Goal: Transaction & Acquisition: Purchase product/service

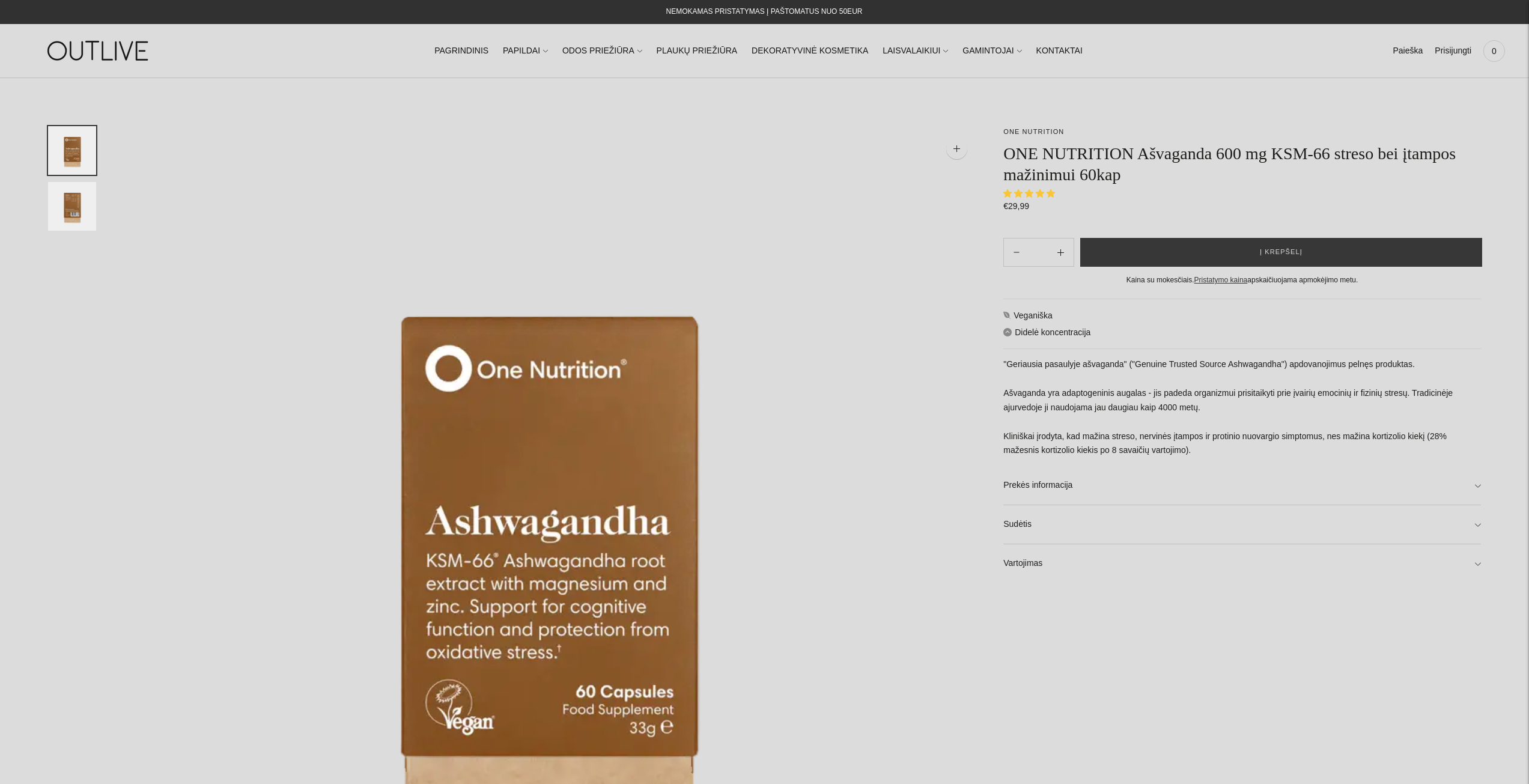
select select "**********"
click at [59, 191] on img "Translation missing: en.general.accessibility.image_thumbail" at bounding box center [72, 207] width 48 height 49
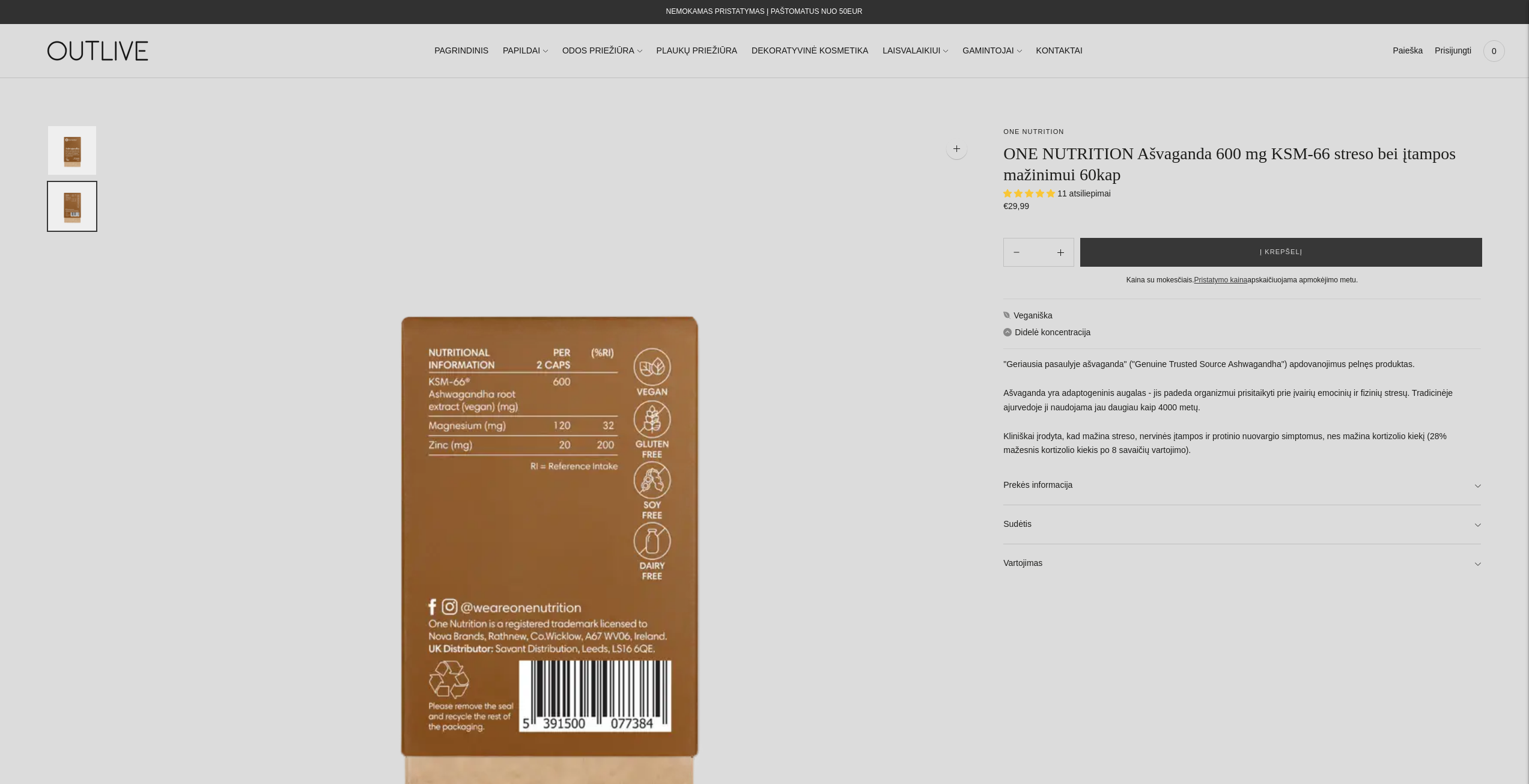
click at [87, 165] on img "Translation missing: en.general.accessibility.image_thumbail" at bounding box center [72, 151] width 48 height 49
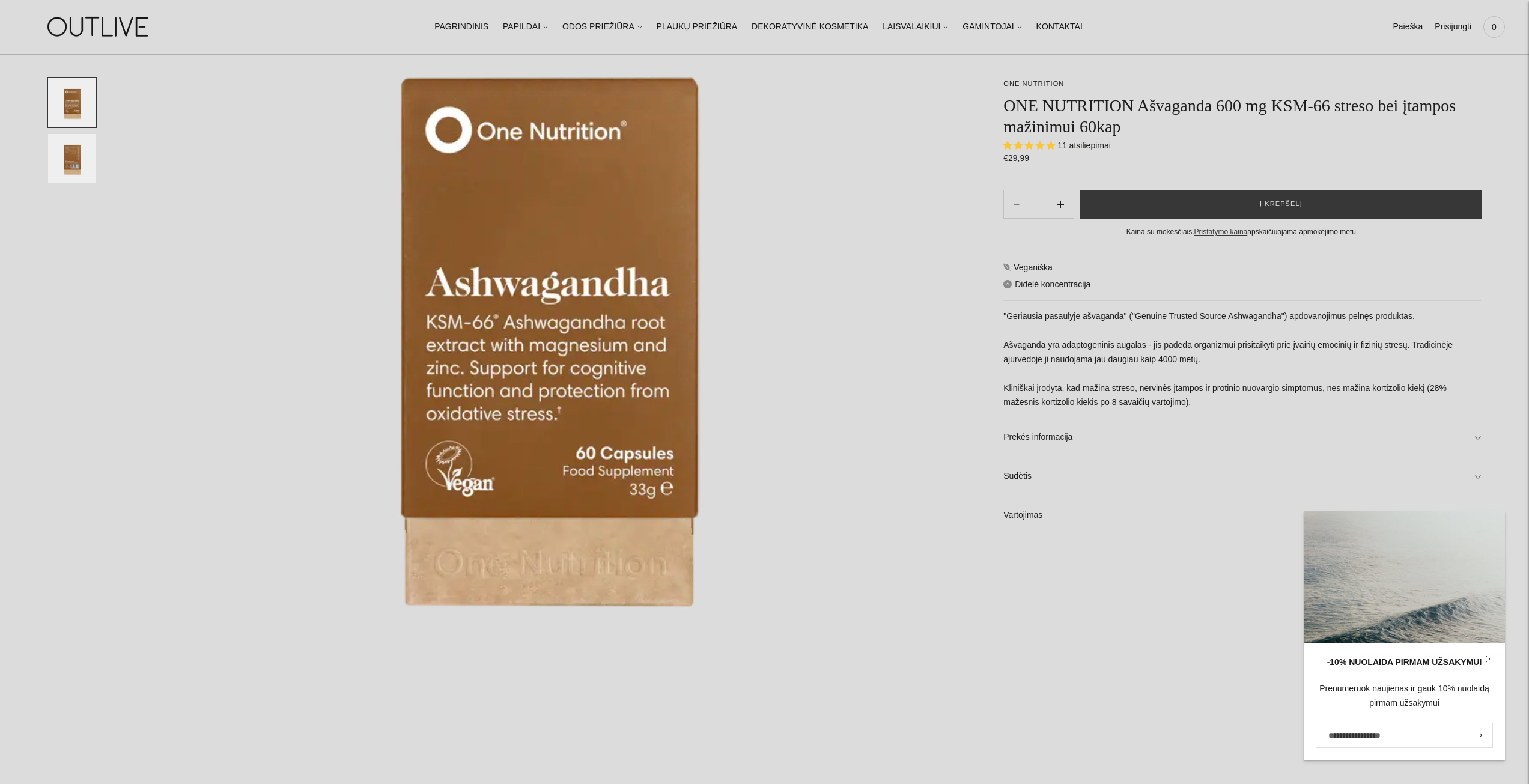
scroll to position [240, 0]
click at [1075, 442] on link "Prekės informacija" at bounding box center [1243, 437] width 478 height 38
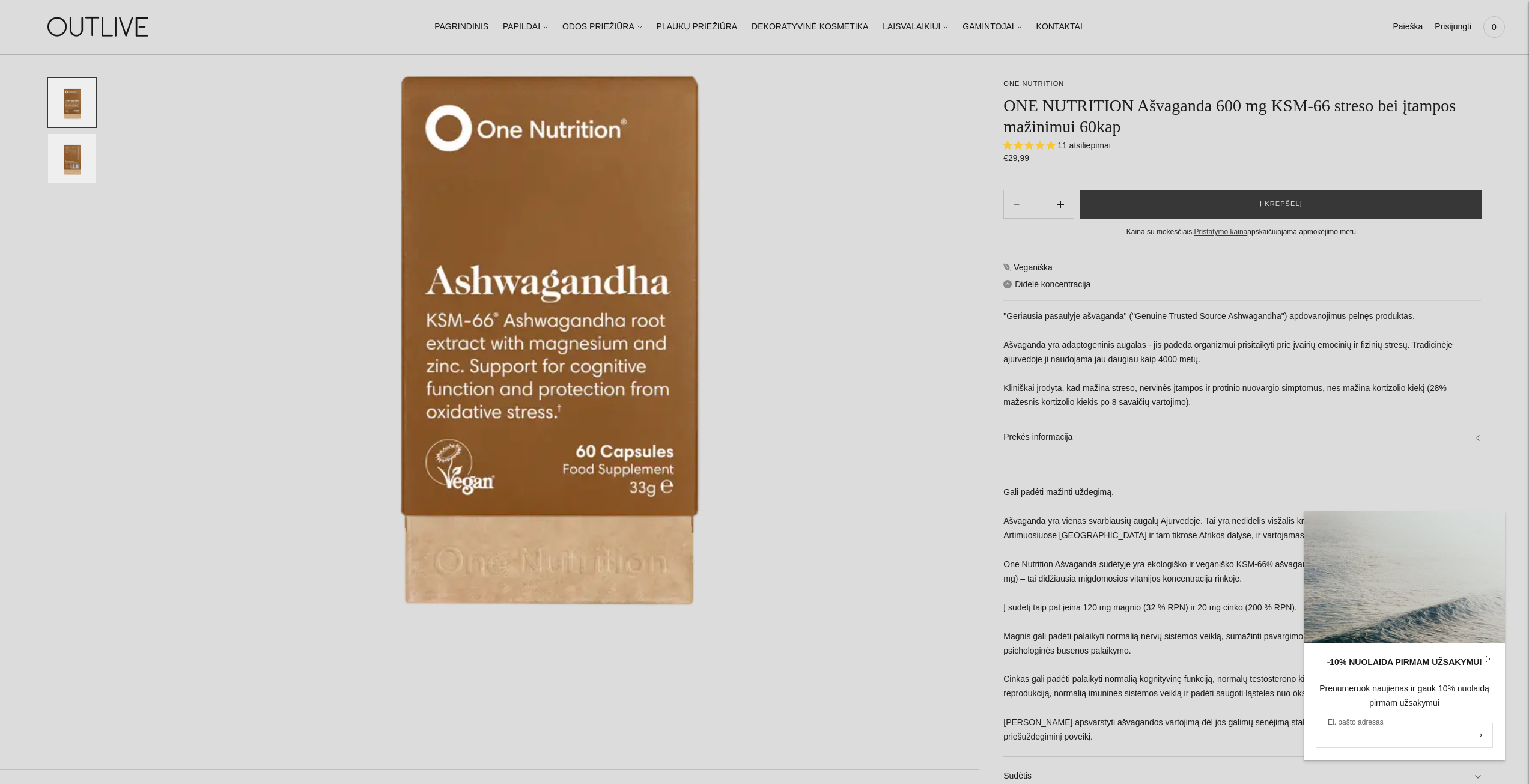
click at [1428, 737] on input "El. pašto adresas" at bounding box center [1405, 735] width 178 height 25
type input "**********"
click at [1473, 724] on button "submit" at bounding box center [1479, 736] width 13 height 23
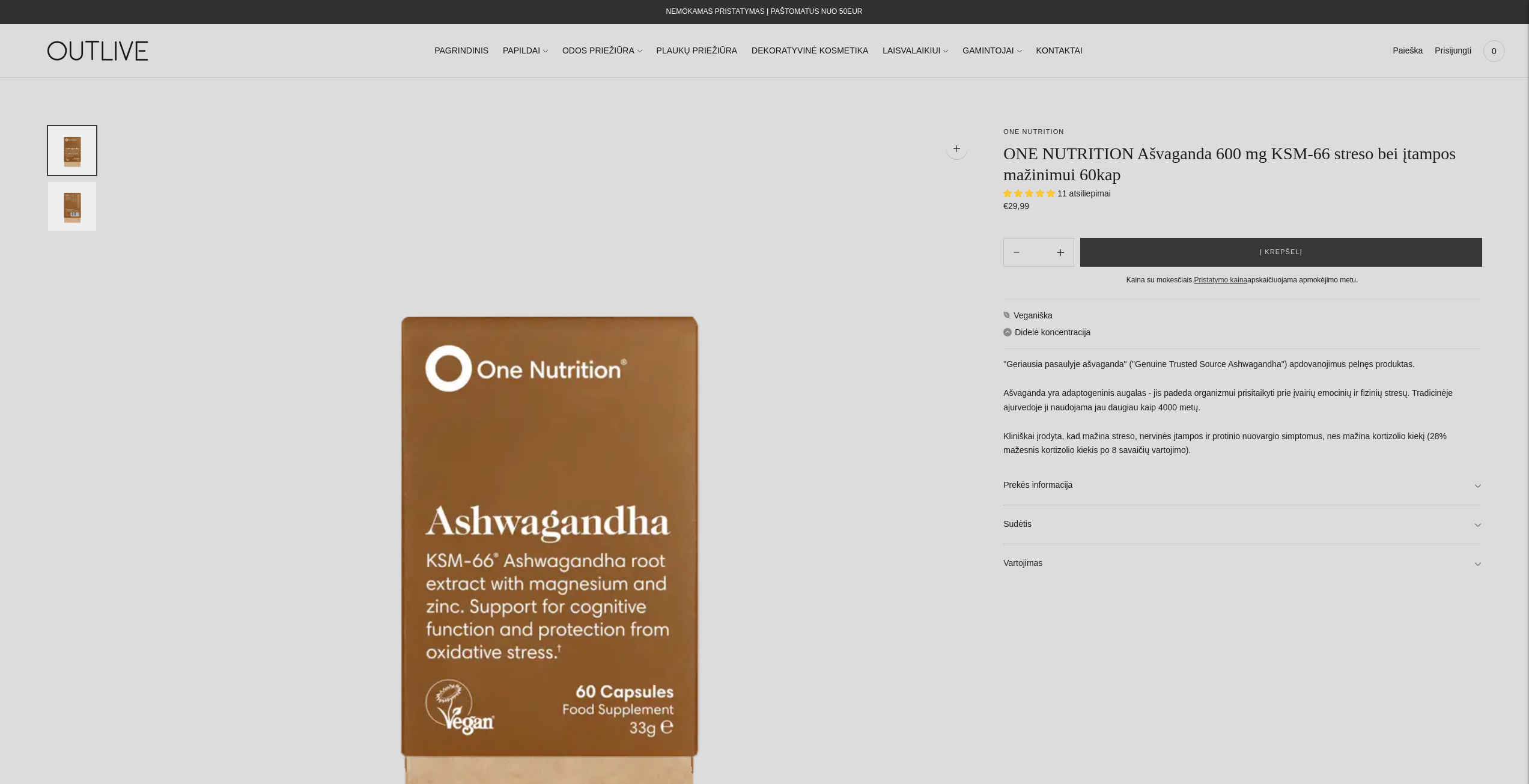
select select "**********"
click at [1051, 489] on link "Prekės informacija" at bounding box center [1243, 485] width 478 height 38
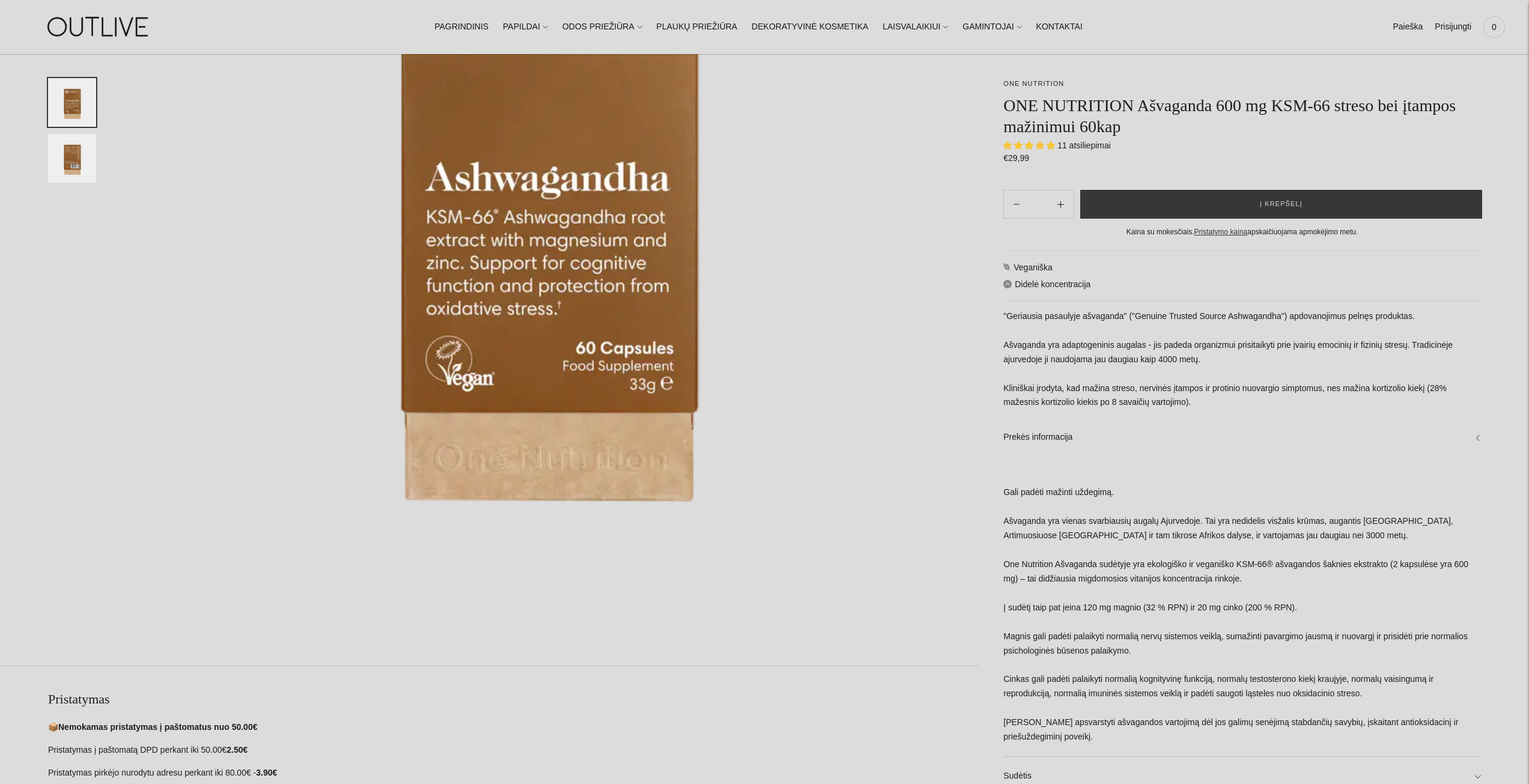
scroll to position [361, 0]
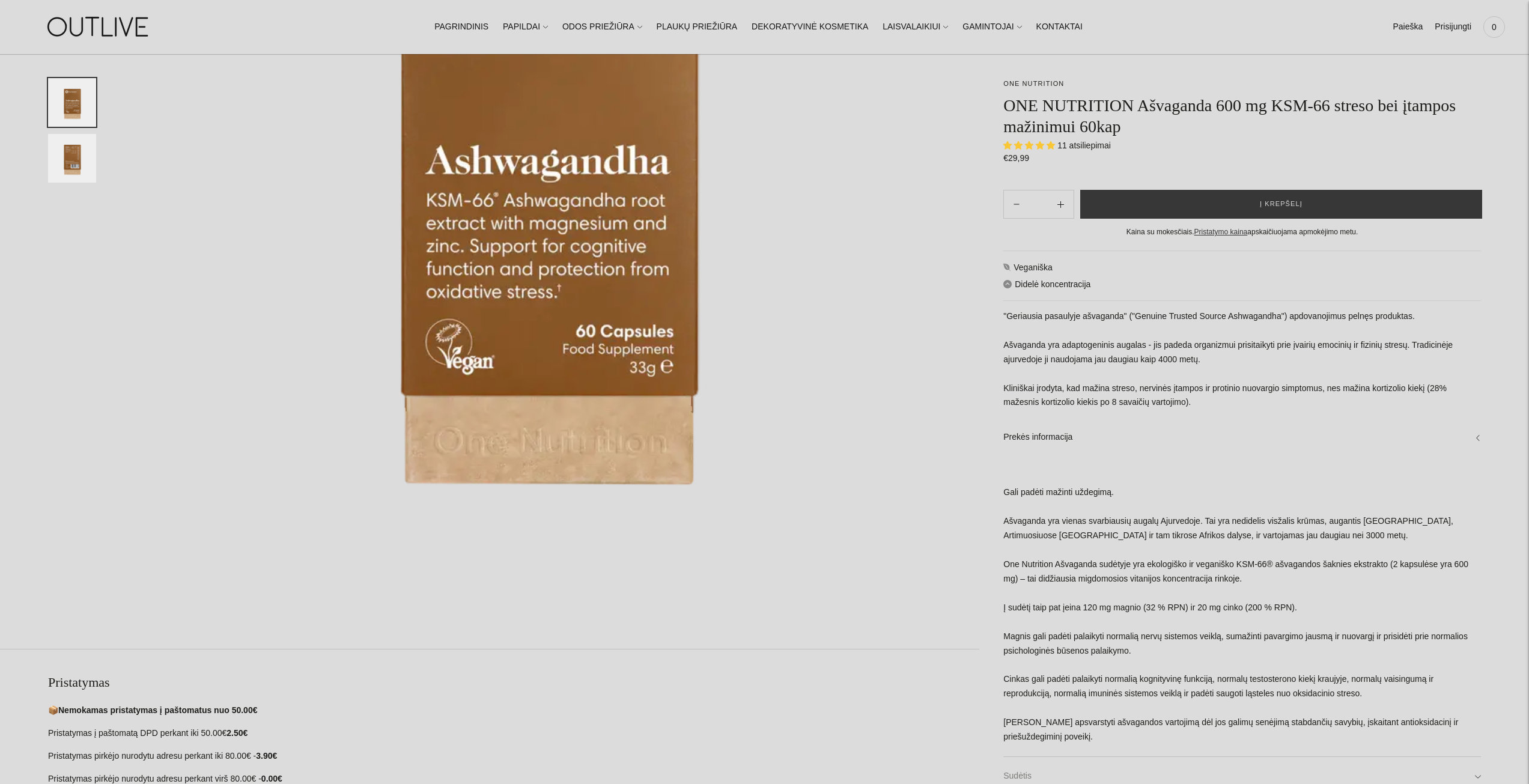
click at [1034, 769] on link "Sudėtis" at bounding box center [1243, 776] width 478 height 38
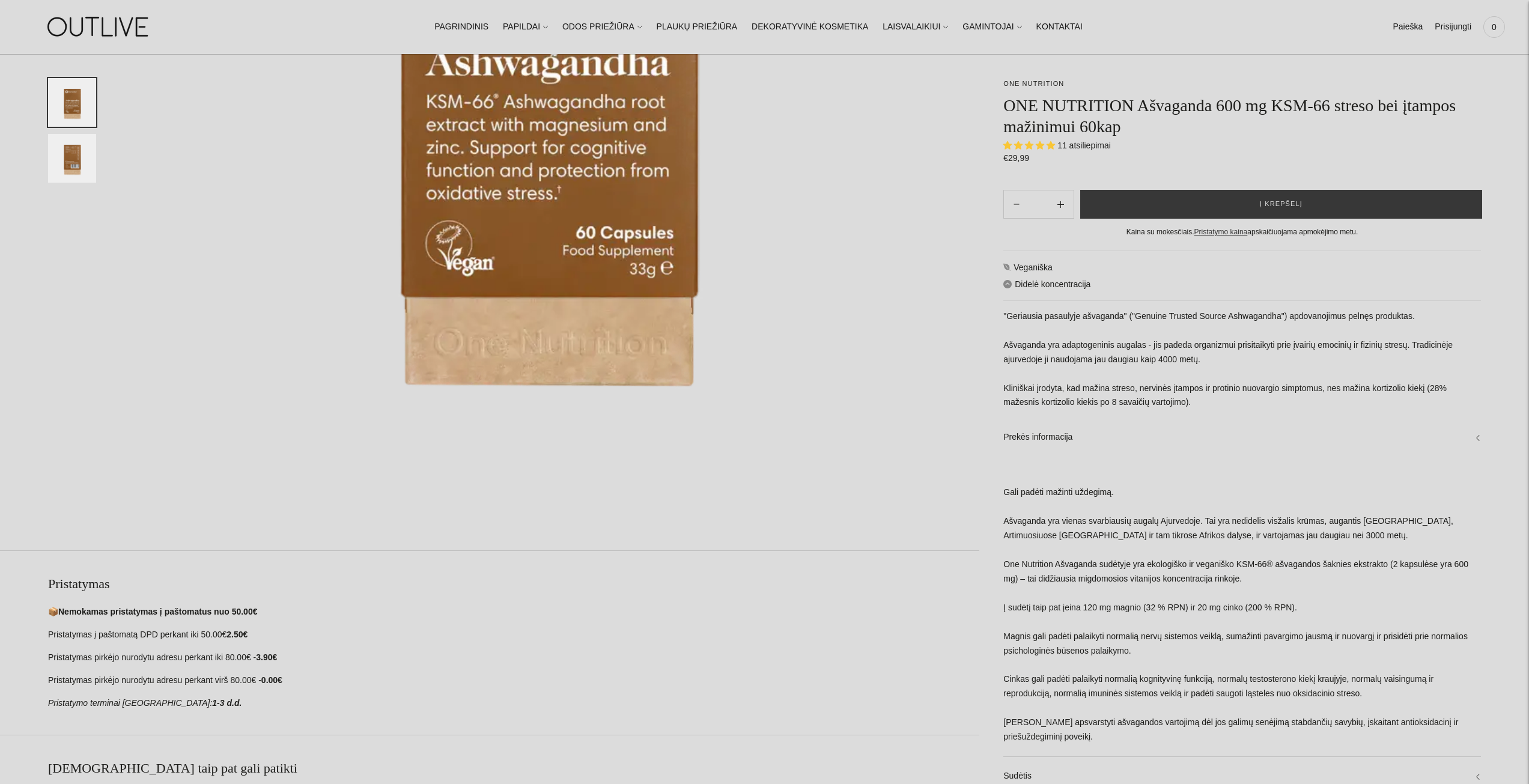
scroll to position [420, 0]
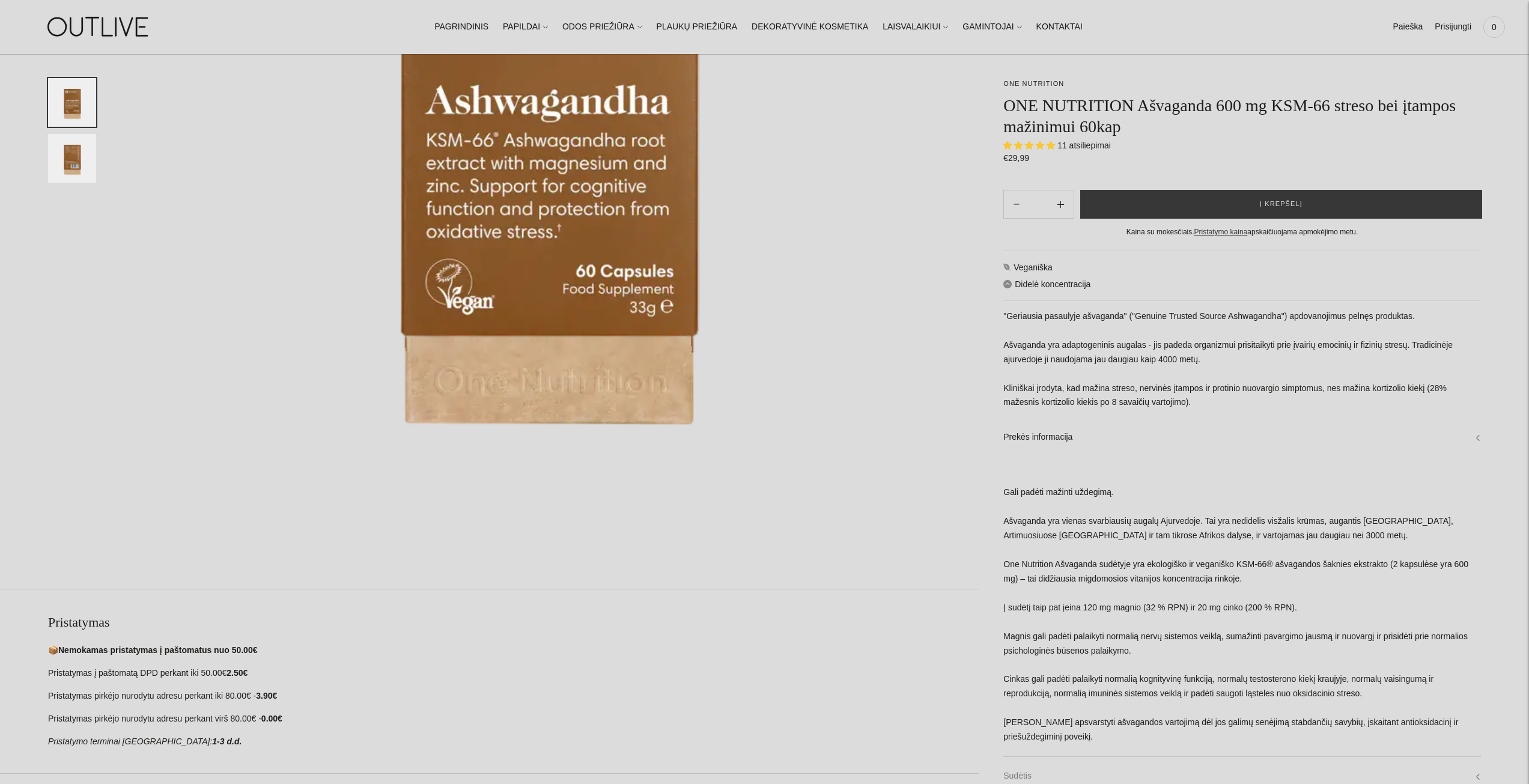
click at [1083, 769] on link "Sudėtis" at bounding box center [1243, 776] width 478 height 38
click at [1476, 432] on link "Prekės informacija" at bounding box center [1243, 437] width 478 height 38
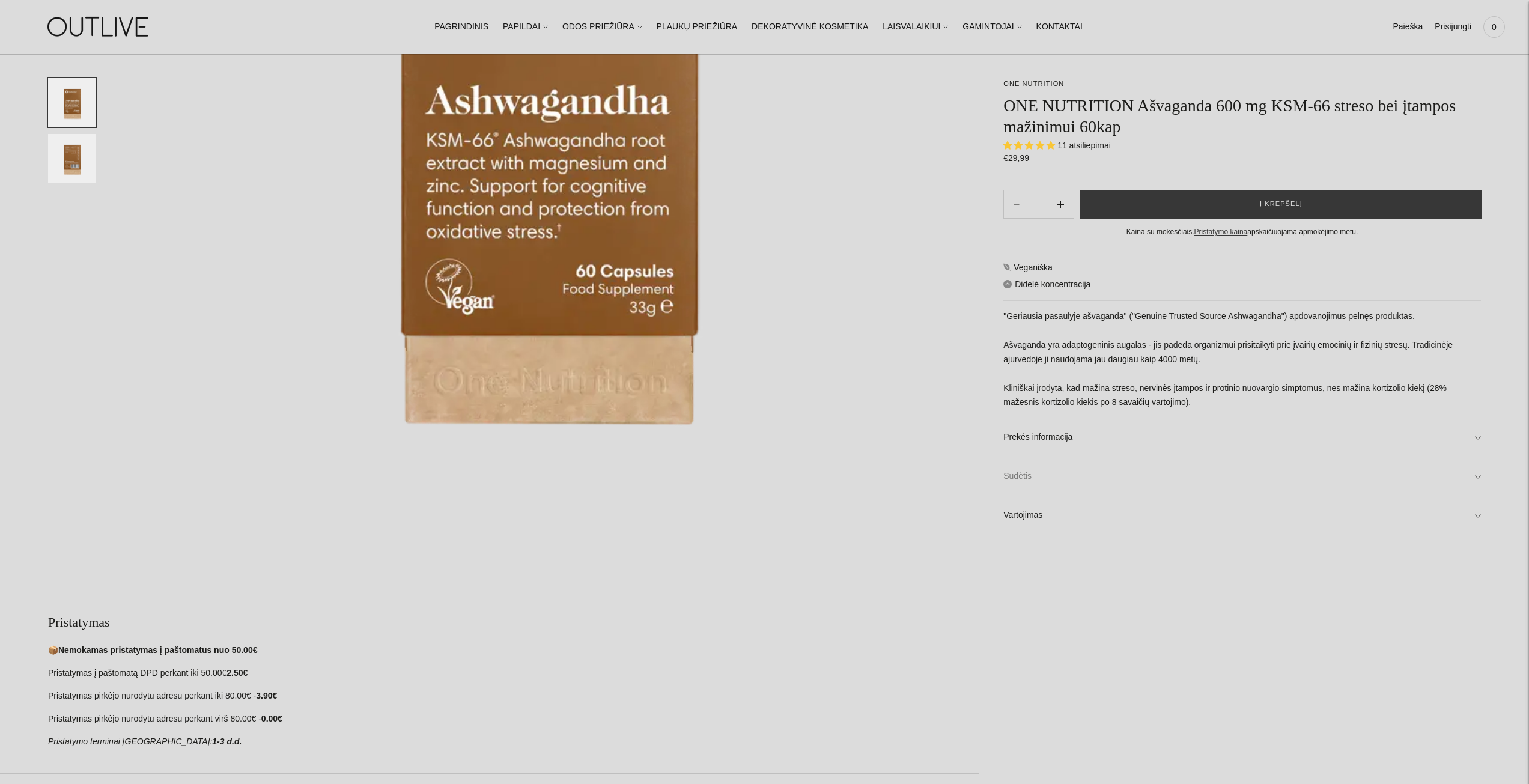
click at [1060, 482] on link "Sudėtis" at bounding box center [1243, 476] width 478 height 38
click at [1041, 510] on link "Vartojimas" at bounding box center [1243, 515] width 478 height 38
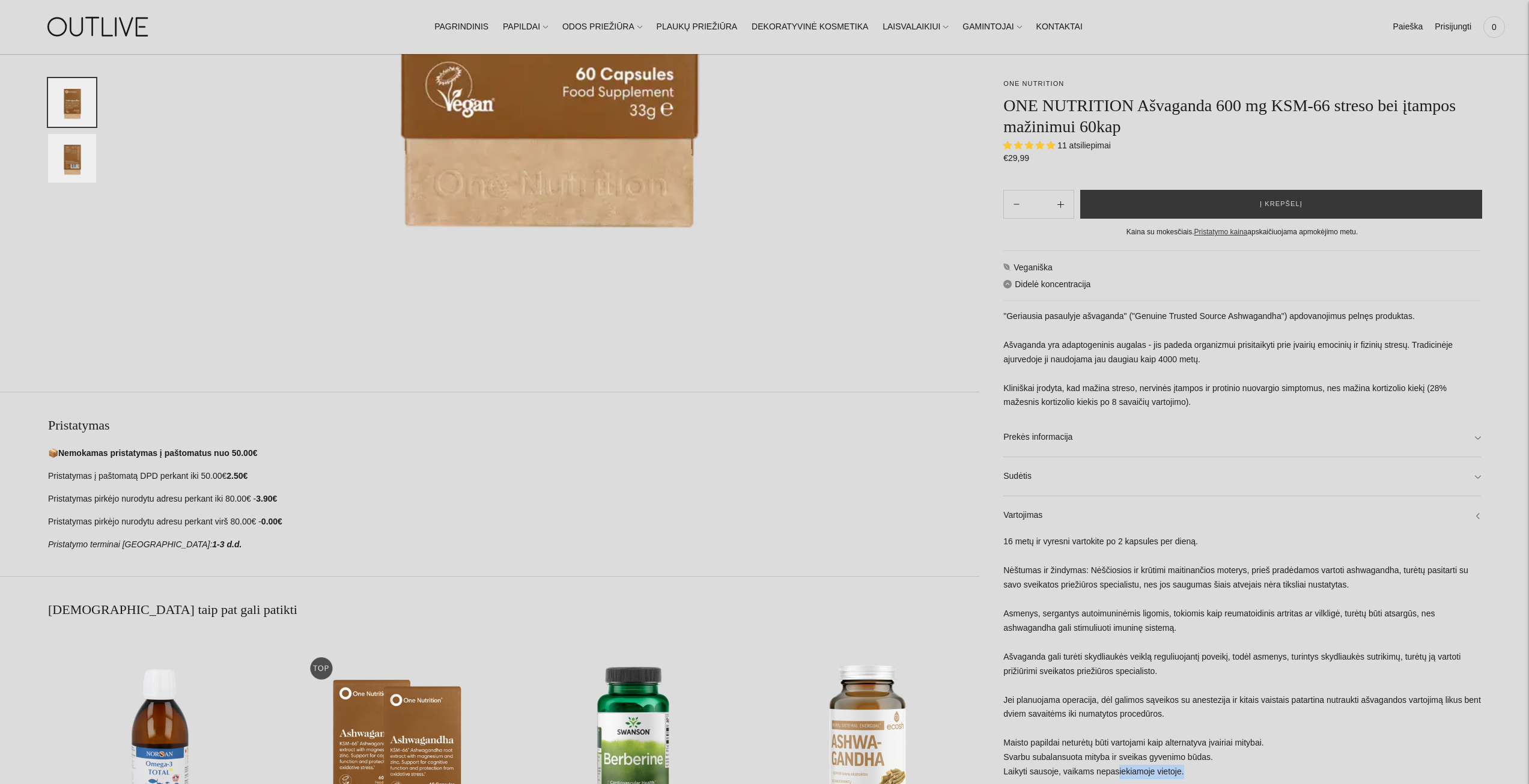
drag, startPoint x: 1119, startPoint y: 776, endPoint x: 1191, endPoint y: 775, distance: 72.0
click at [1191, 775] on div "16 metų ir vyresni vartokite po 2 kapsules per dieną. Nėštumas ir žindymas: Nėš…" at bounding box center [1243, 663] width 478 height 256
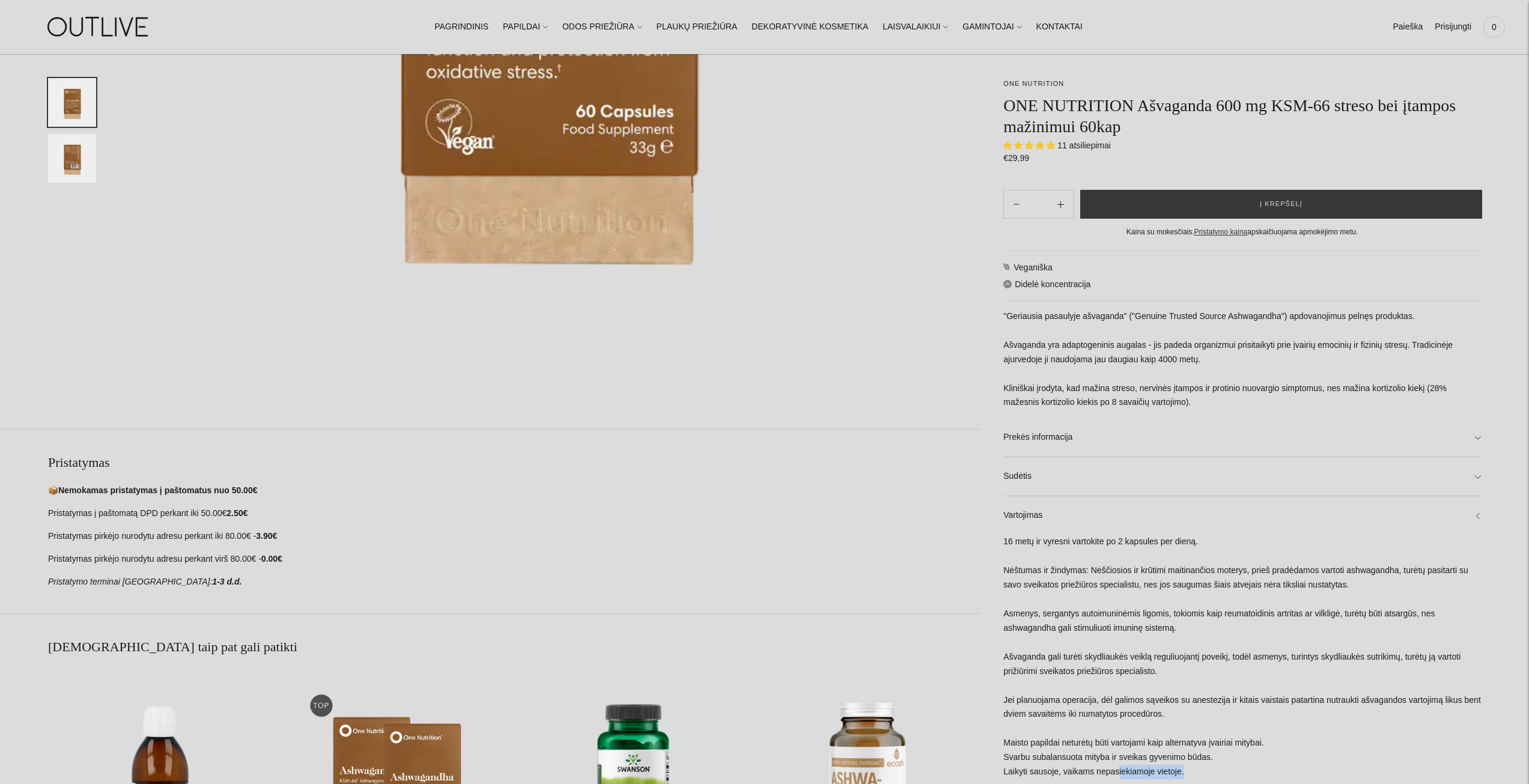
scroll to position [579, 0]
click at [1072, 629] on div "16 metų ir vyresni vartokite po 2 kapsules per dieną. Nėštumas ir žindymas: Nėš…" at bounding box center [1243, 663] width 478 height 256
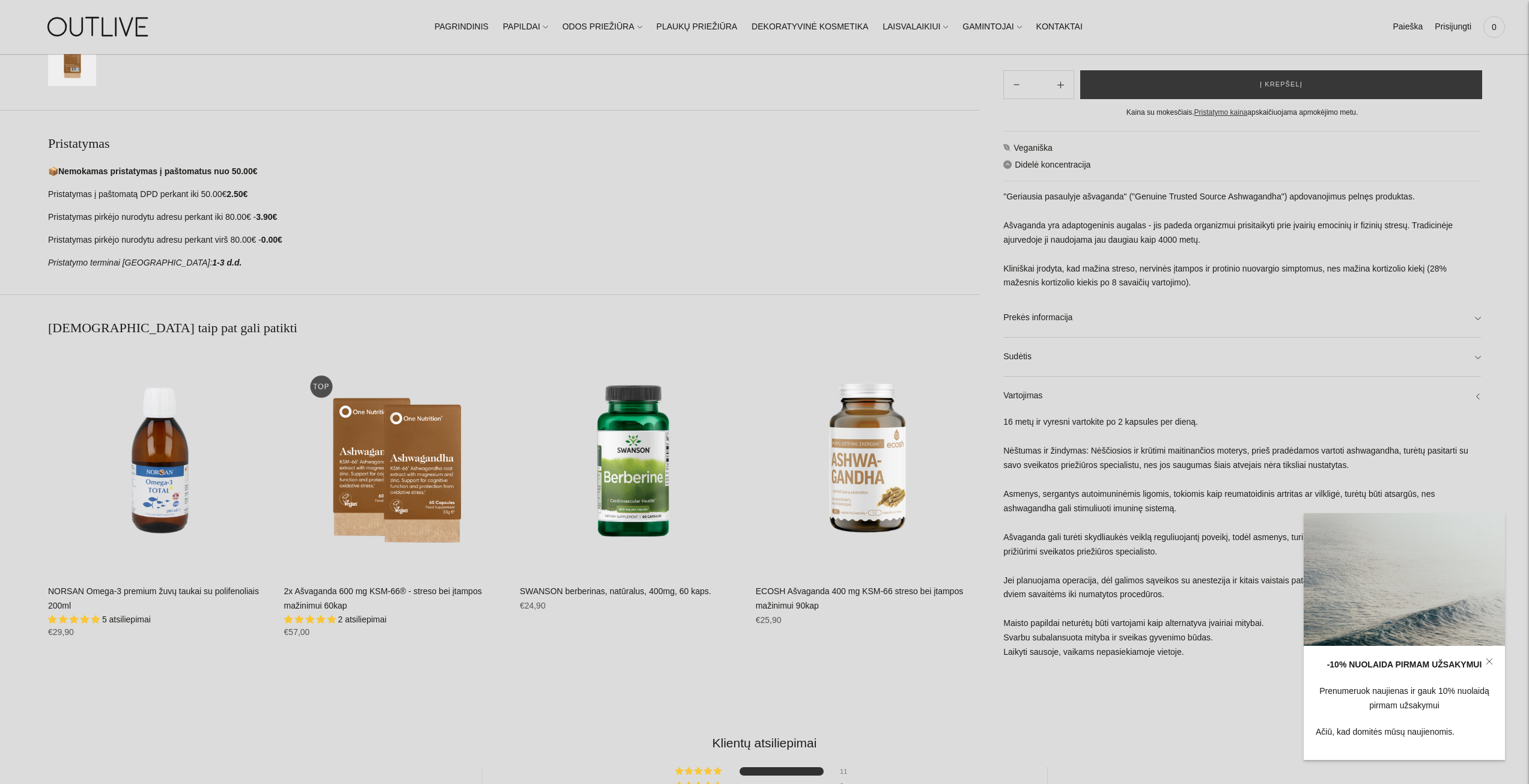
scroll to position [901, 0]
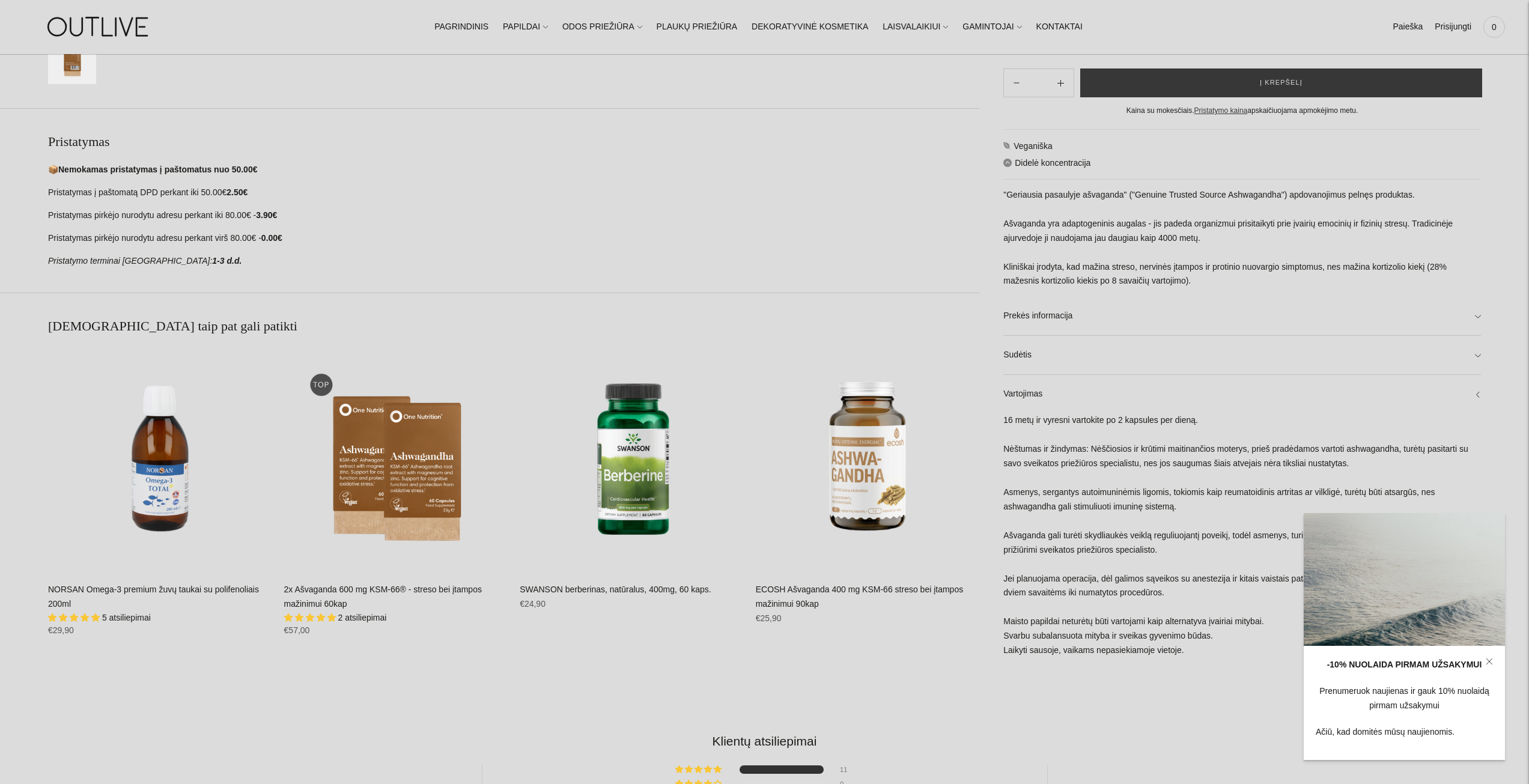
click at [1199, 234] on p ""Geriausia pasaulyje ašvaganda" ("Genuine Trusted Source Ashwagandha") apdovano…" at bounding box center [1243, 239] width 478 height 101
click at [1376, 268] on p ""Geriausia pasaulyje ašvaganda" ("Genuine Trusted Source Ashwagandha") apdovano…" at bounding box center [1243, 239] width 478 height 101
copy p "kortizolio"
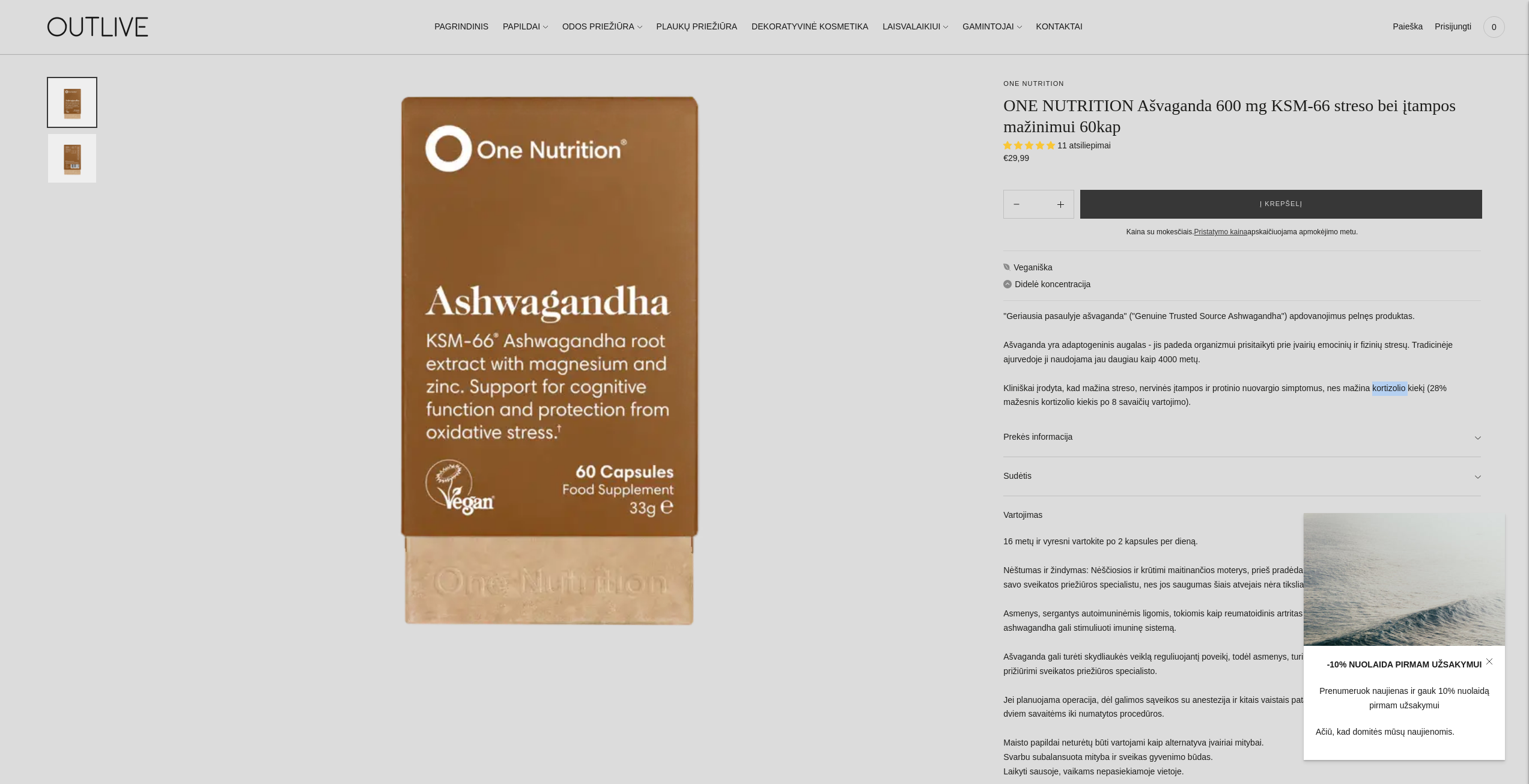
scroll to position [180, 0]
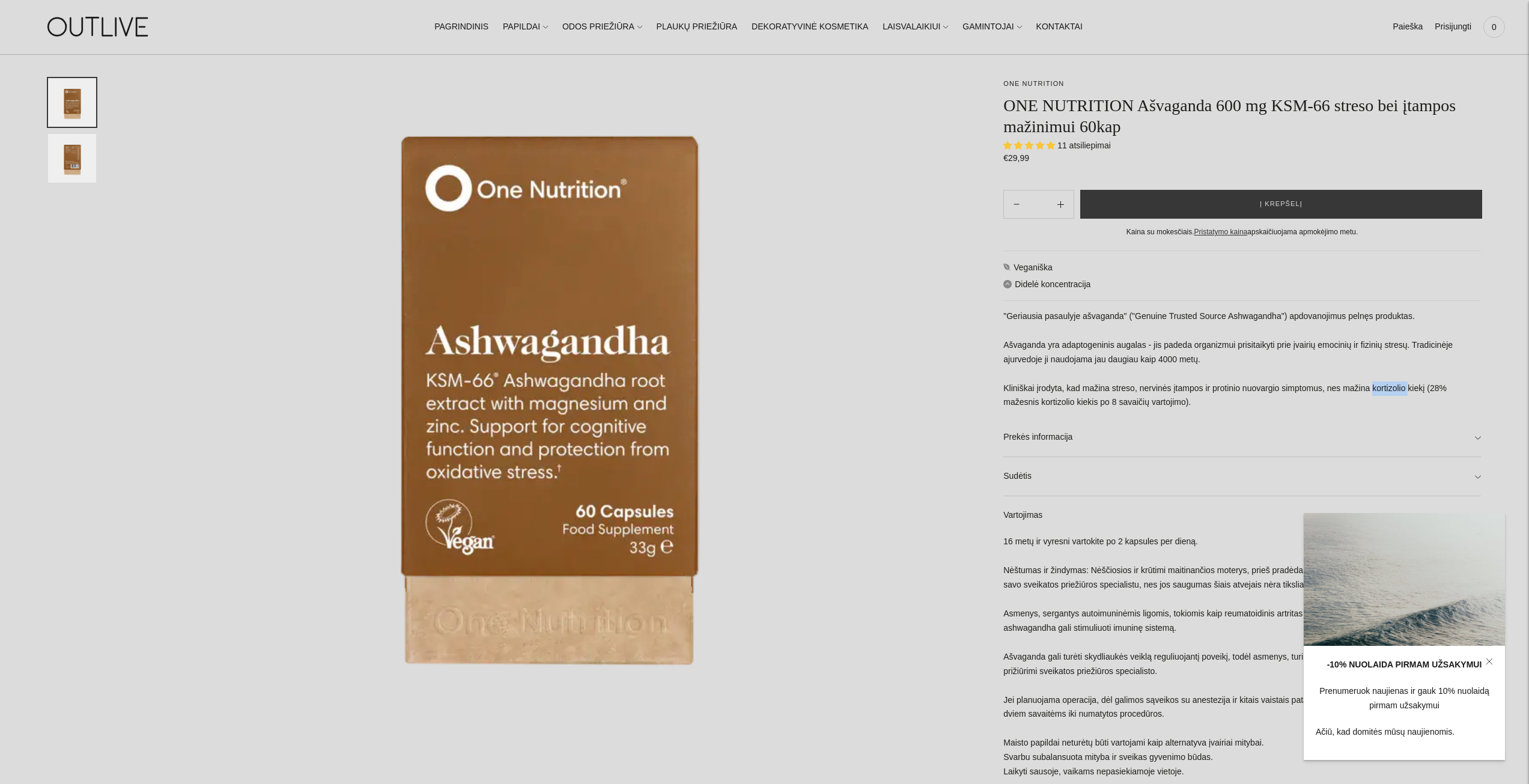
click at [293, 107] on img at bounding box center [550, 375] width 859 height 859
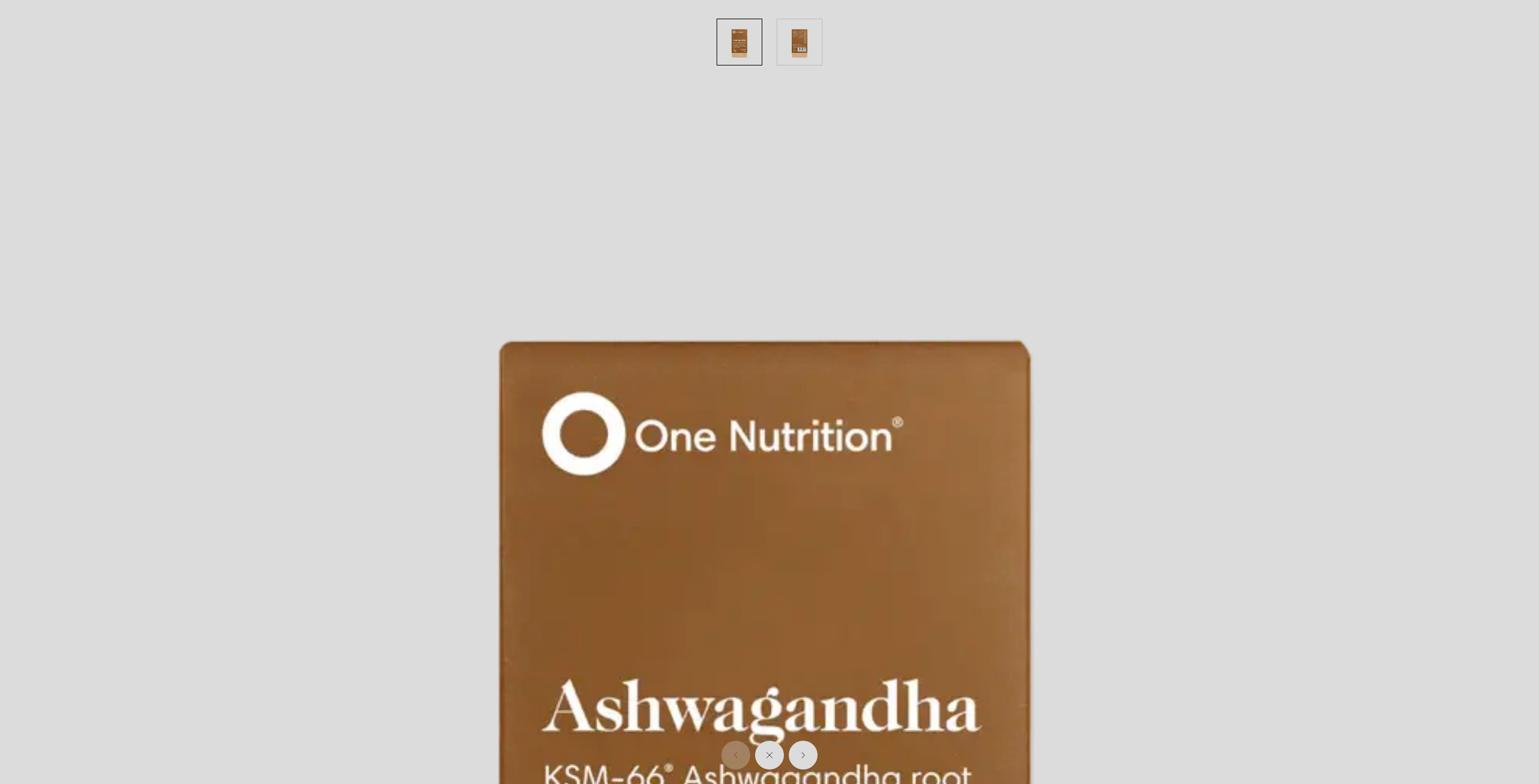
click at [976, 270] on img at bounding box center [765, 769] width 1539 height 1538
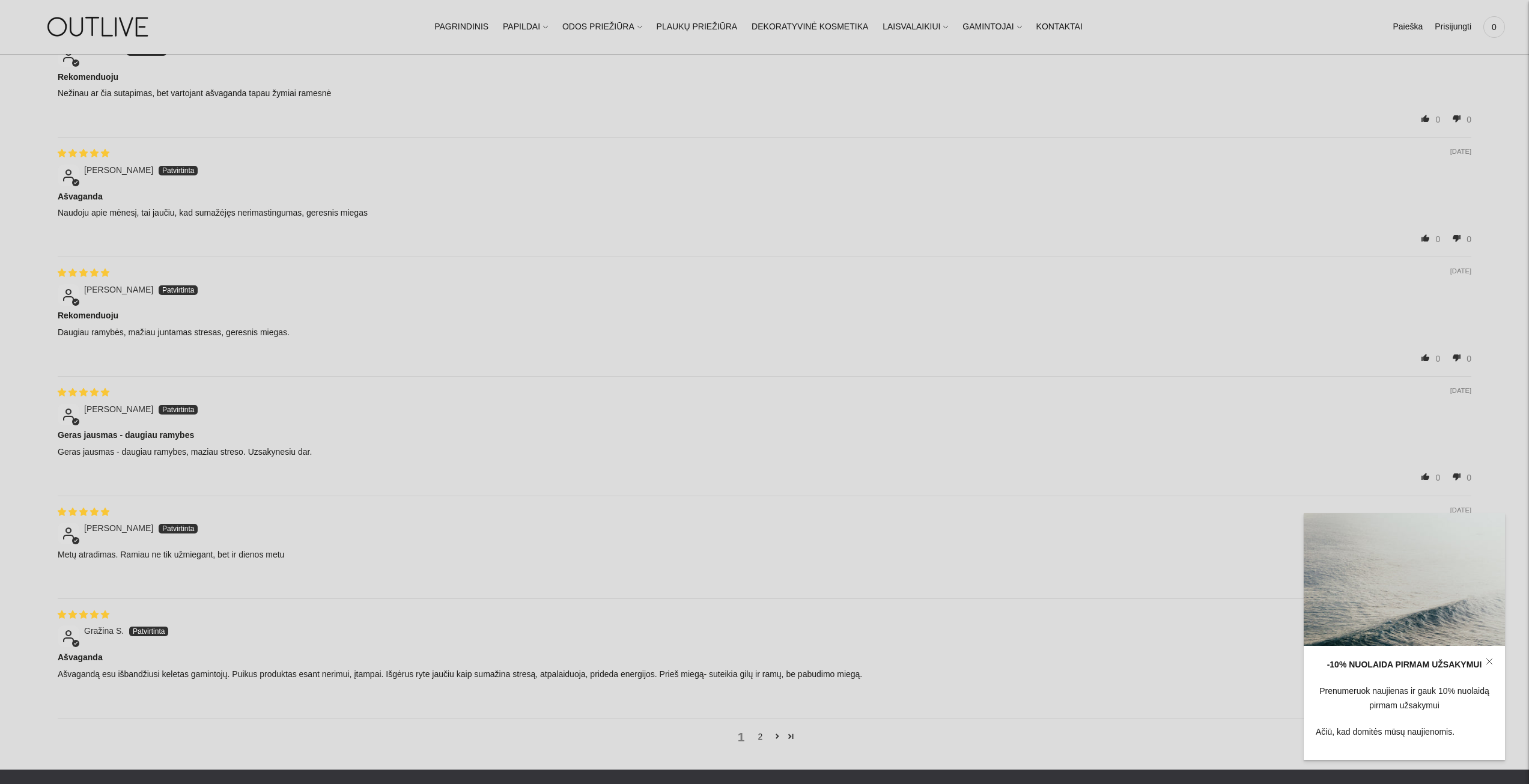
scroll to position [1983, 0]
click at [763, 730] on link "2" at bounding box center [760, 735] width 19 height 13
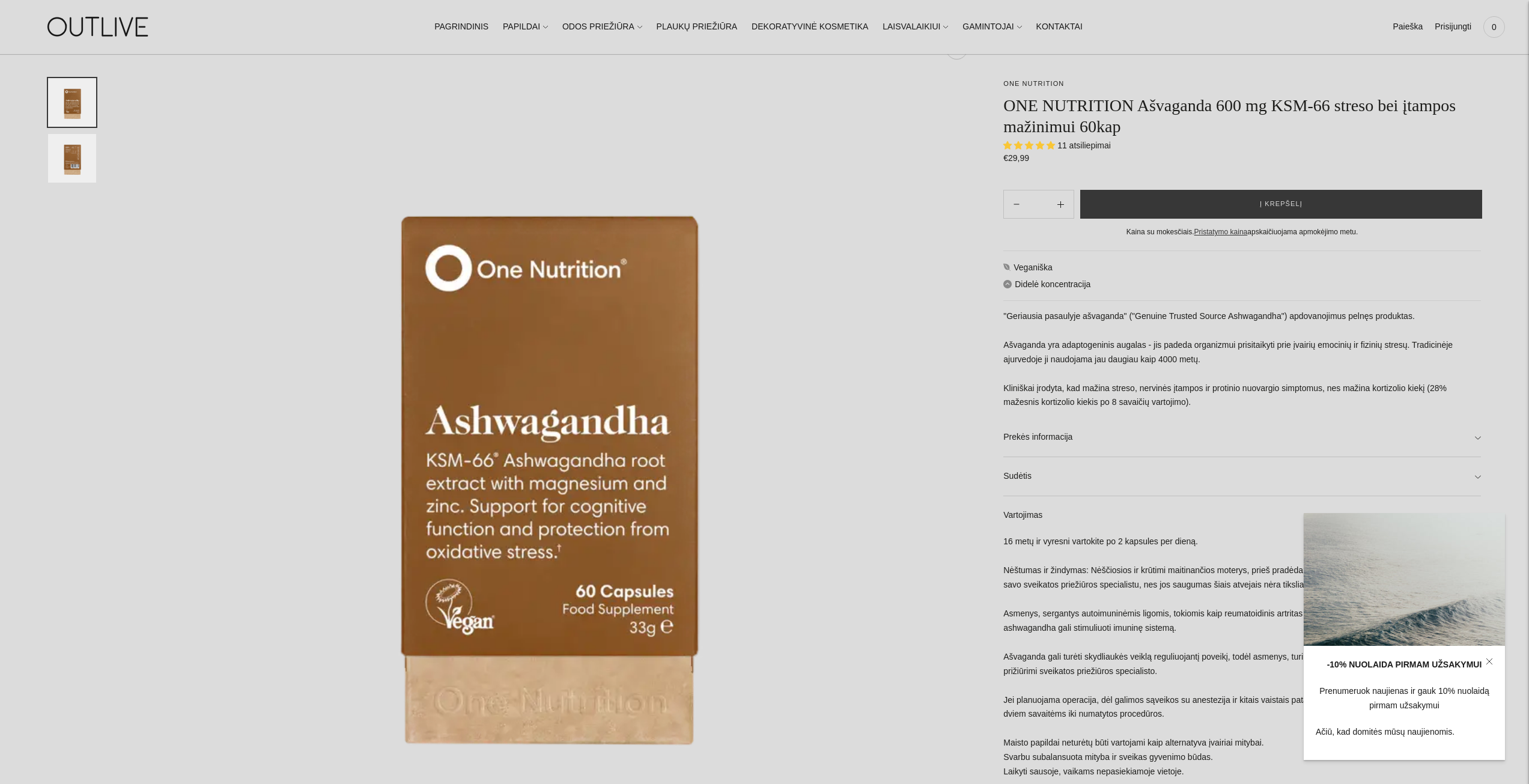
scroll to position [77, 0]
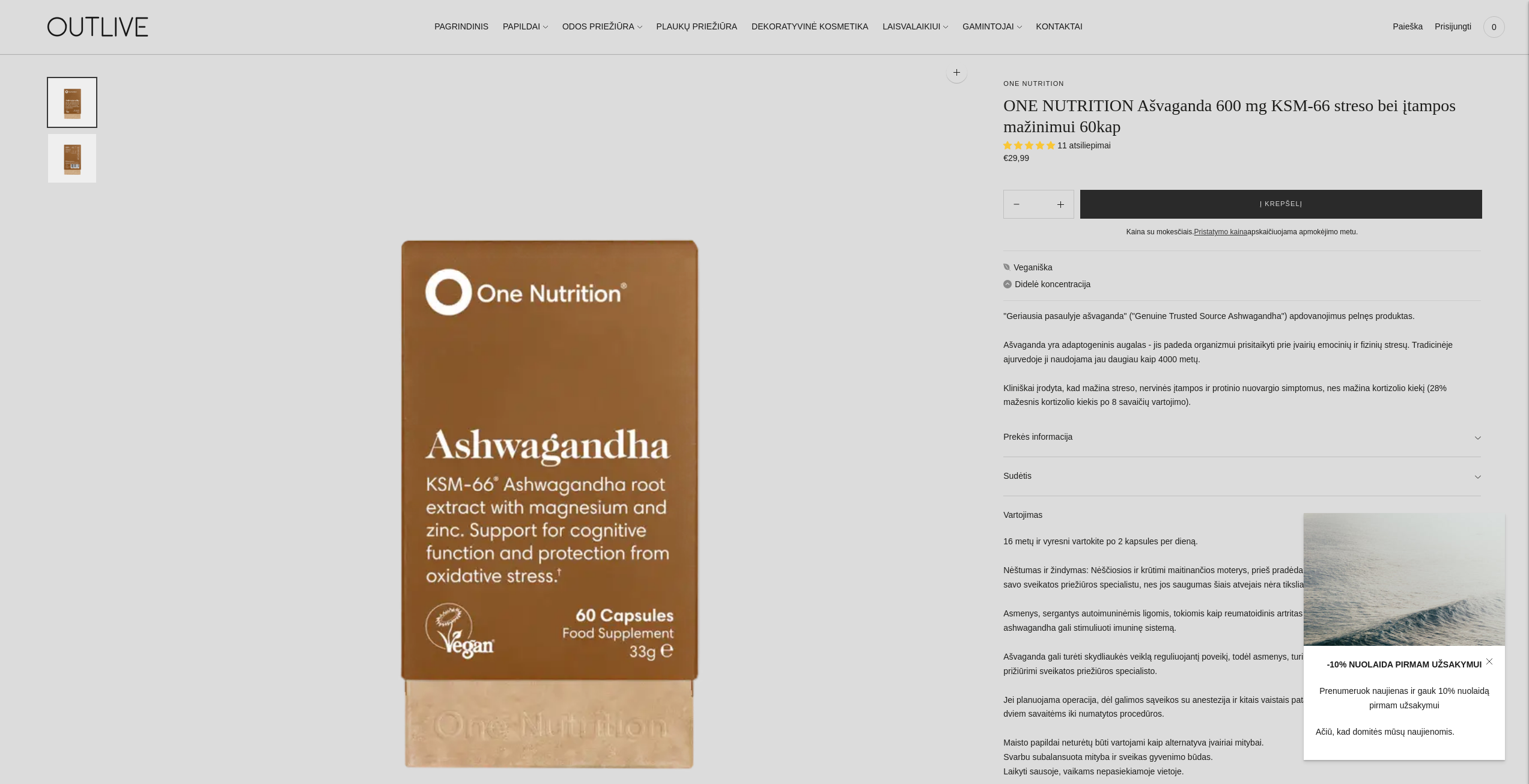
click at [1355, 208] on button "Į krepšelį" at bounding box center [1281, 204] width 402 height 29
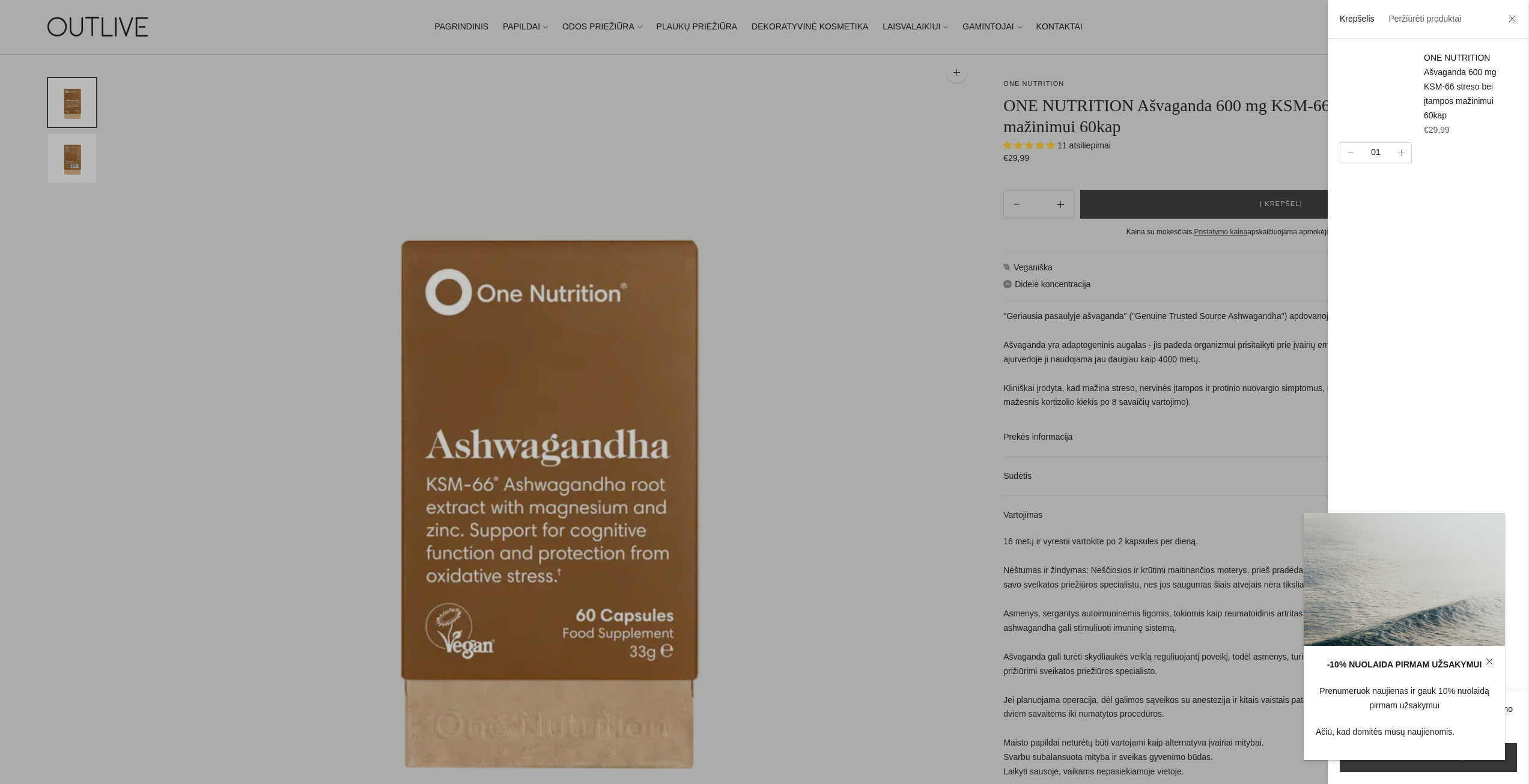
click at [1488, 662] on icon at bounding box center [1489, 661] width 7 height 7
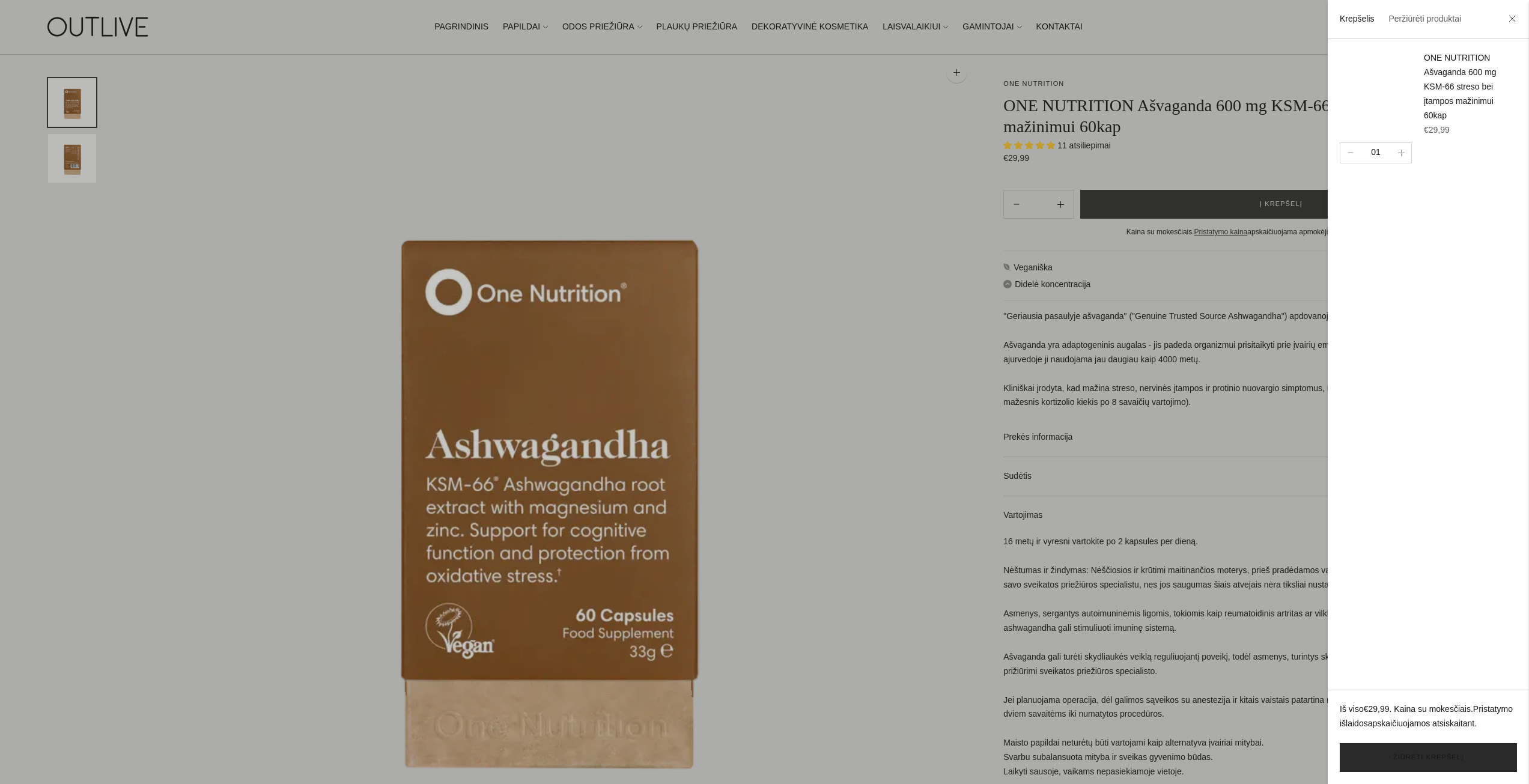
click at [1406, 750] on link "Žiūrėti krepšelį" at bounding box center [1429, 758] width 178 height 29
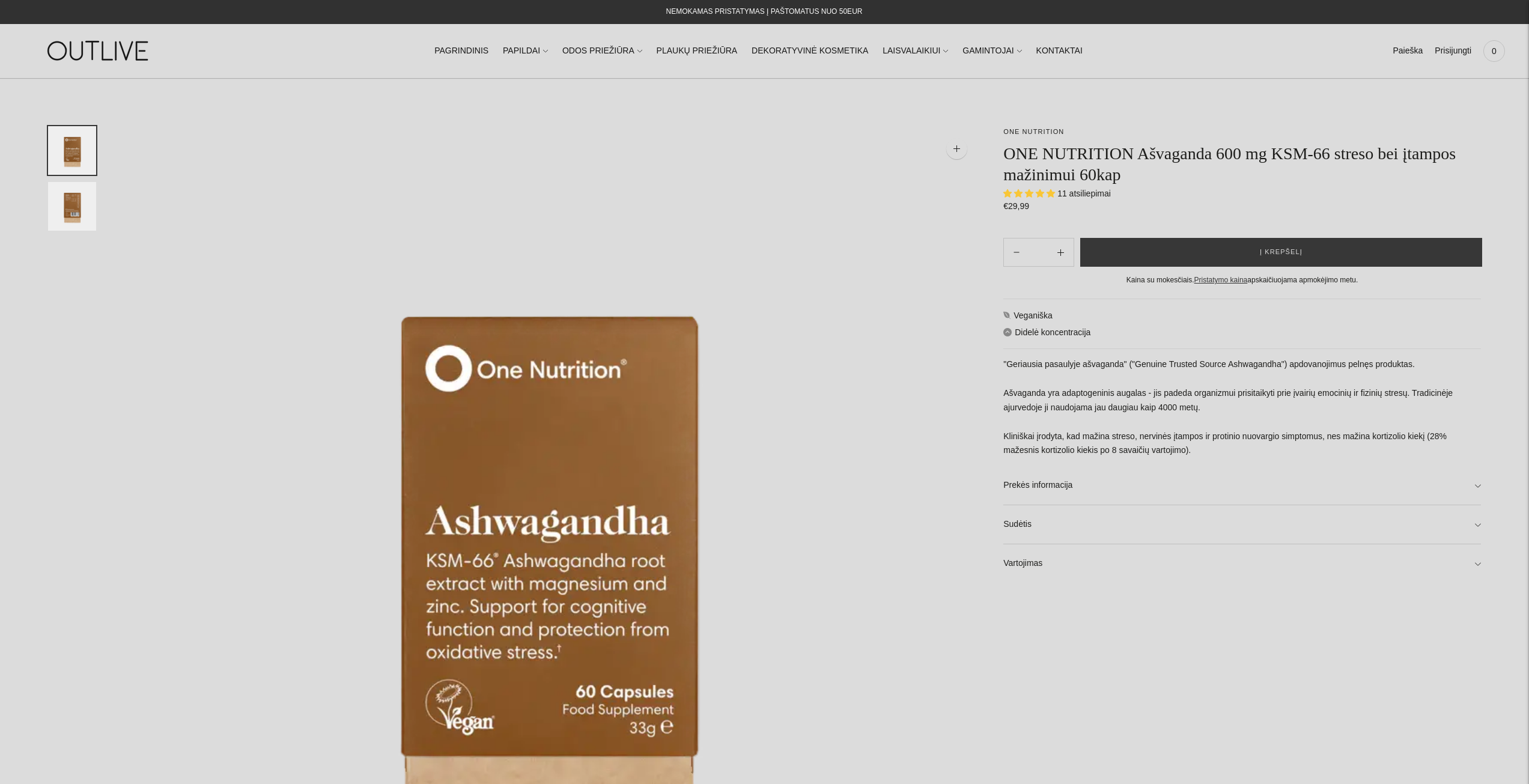
select select "**********"
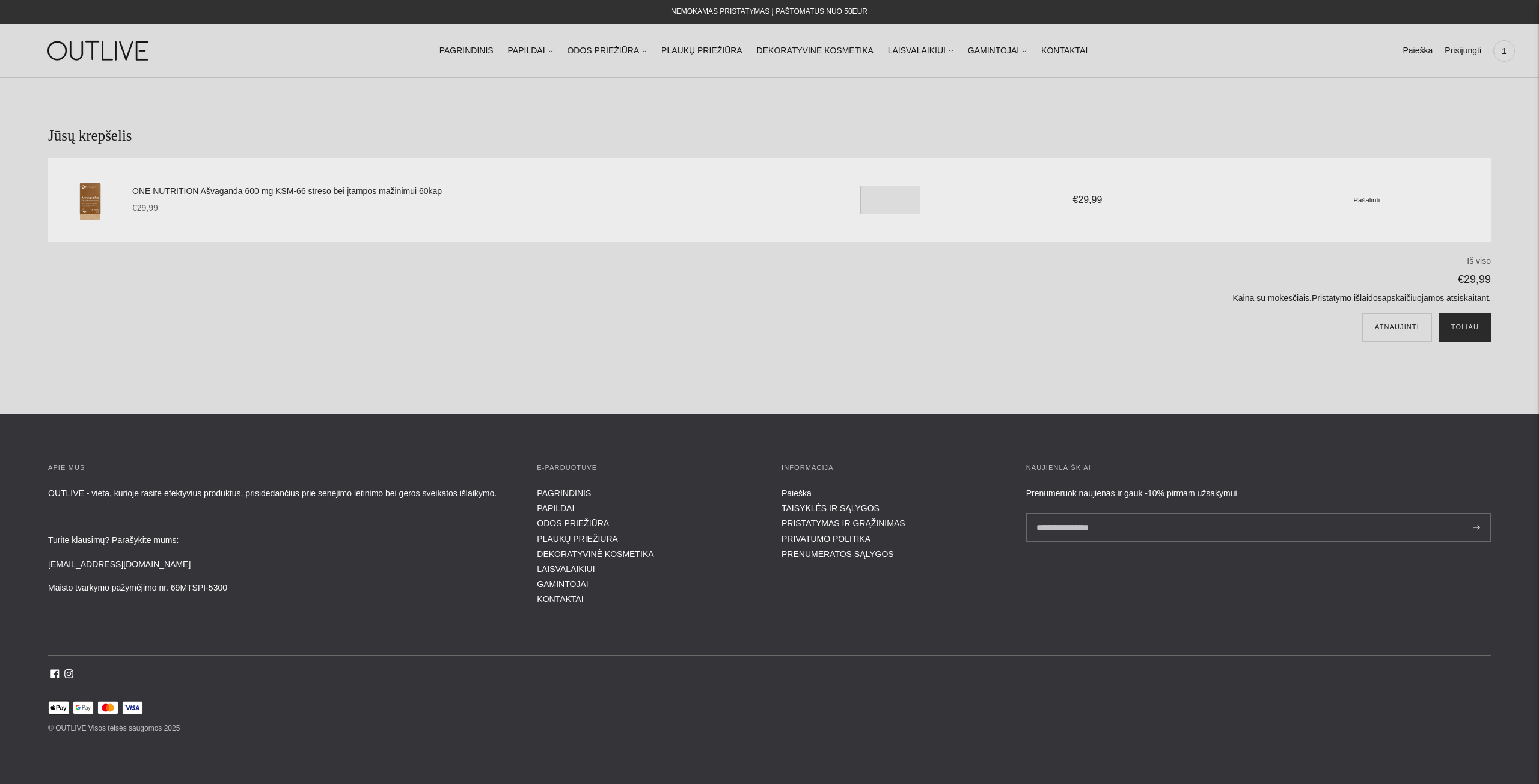
click at [1466, 328] on button "Toliau" at bounding box center [1465, 328] width 51 height 29
